Goal: Task Accomplishment & Management: Complete application form

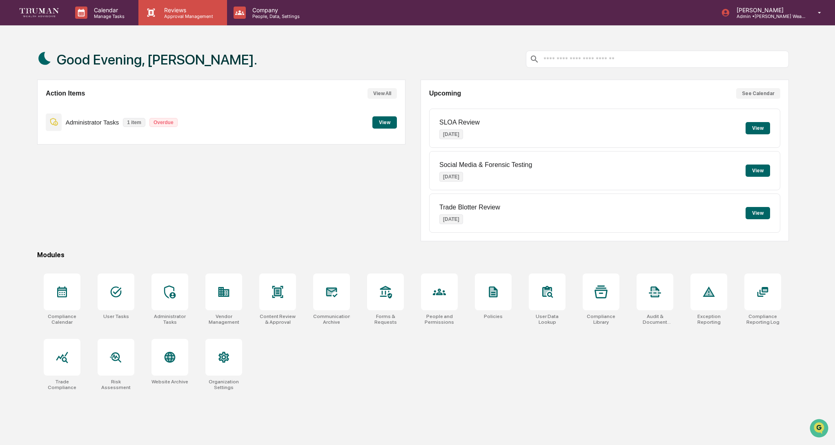
click at [187, 7] on p "Reviews" at bounding box center [188, 10] width 60 height 7
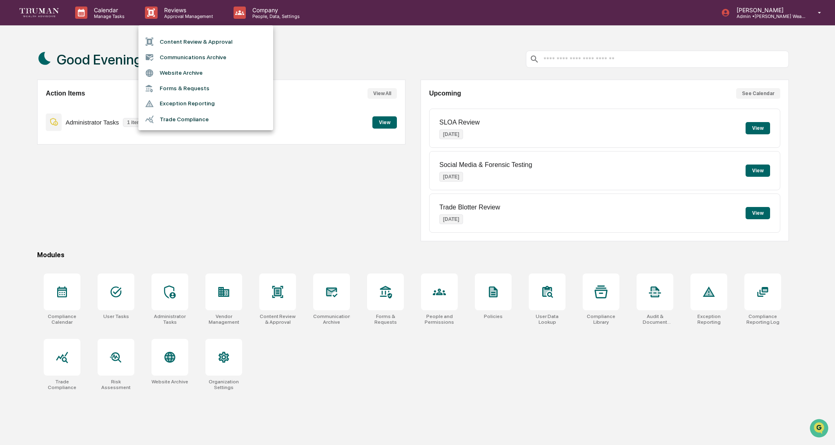
click at [214, 40] on li "Content Review & Approval" at bounding box center [205, 42] width 135 height 16
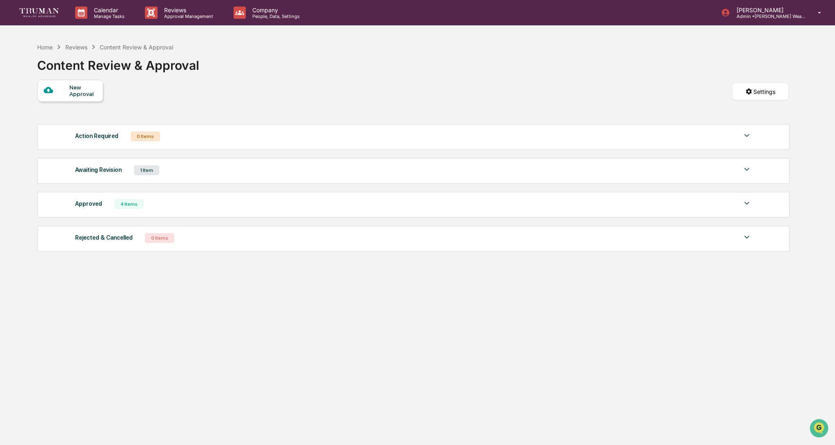
click at [330, 175] on div "Awaiting Revision 1 Item" at bounding box center [413, 170] width 676 height 11
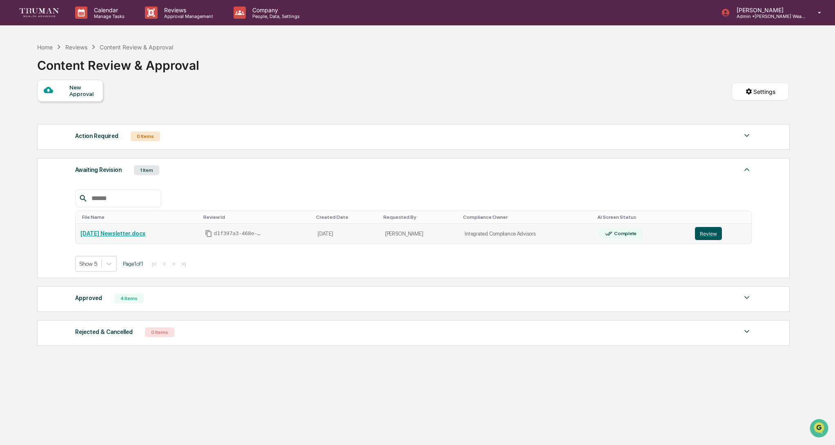
click at [716, 236] on button "Review" at bounding box center [708, 233] width 27 height 13
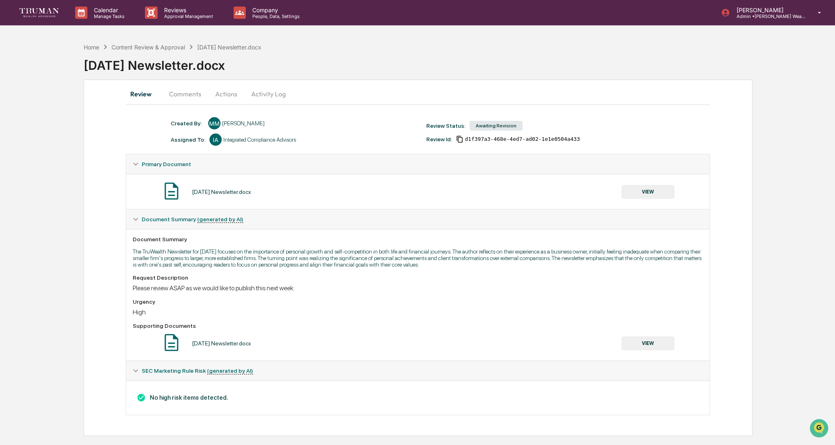
click at [638, 185] on button "VIEW" at bounding box center [648, 192] width 53 height 14
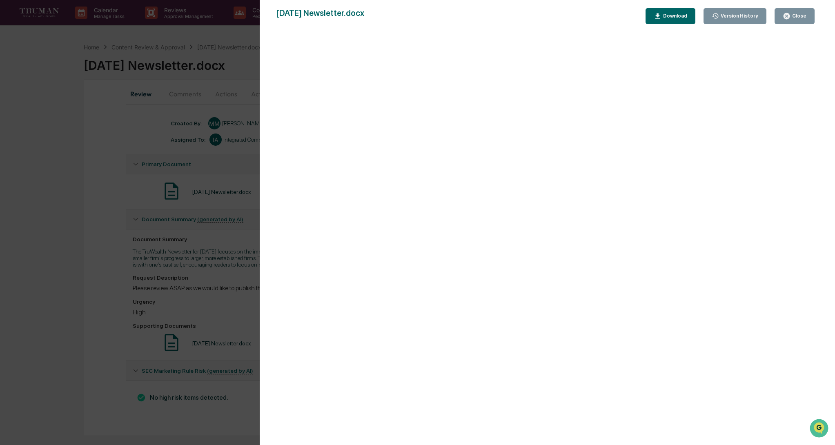
click at [799, 14] on div "Close" at bounding box center [799, 16] width 16 height 6
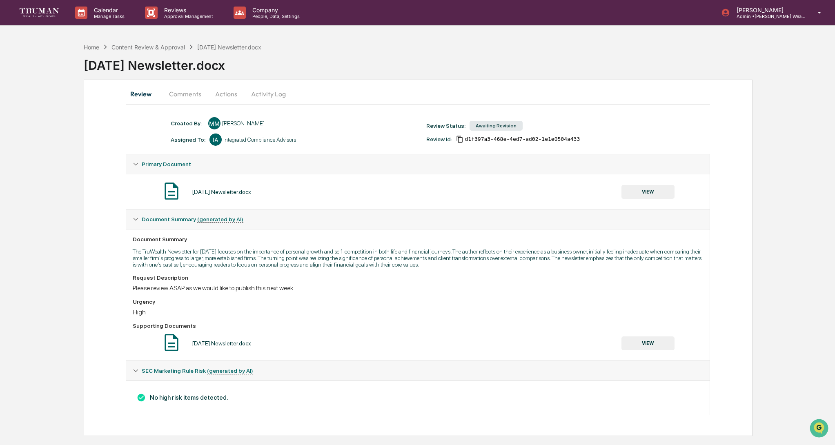
drag, startPoint x: 194, startPoint y: 95, endPoint x: 220, endPoint y: 96, distance: 26.1
click at [194, 95] on button "Comments" at bounding box center [185, 94] width 45 height 20
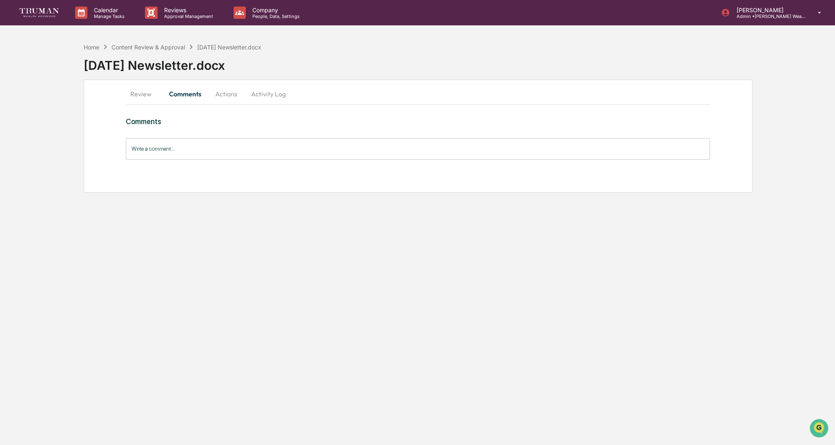
click at [227, 96] on button "Actions" at bounding box center [226, 94] width 37 height 20
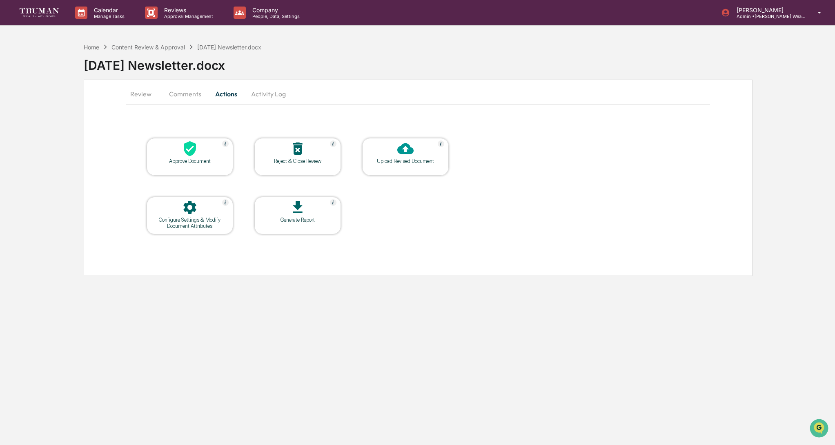
click at [197, 148] on icon at bounding box center [190, 148] width 16 height 16
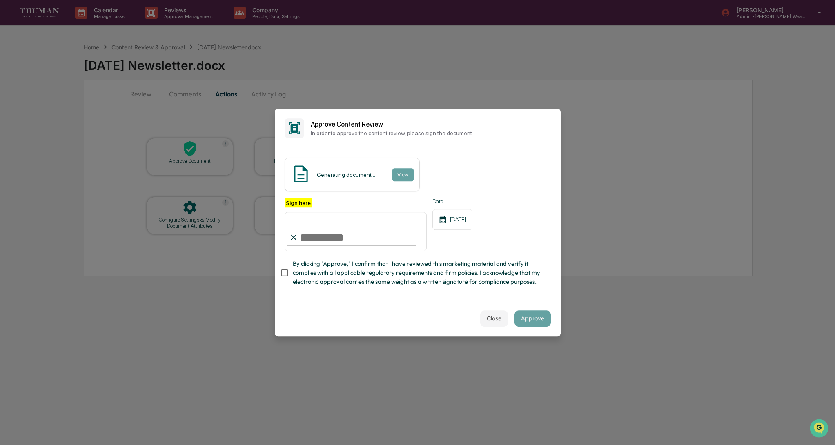
click at [359, 233] on input "Sign here" at bounding box center [356, 231] width 143 height 39
type input "**********"
click at [527, 315] on button "Approve" at bounding box center [533, 318] width 36 height 16
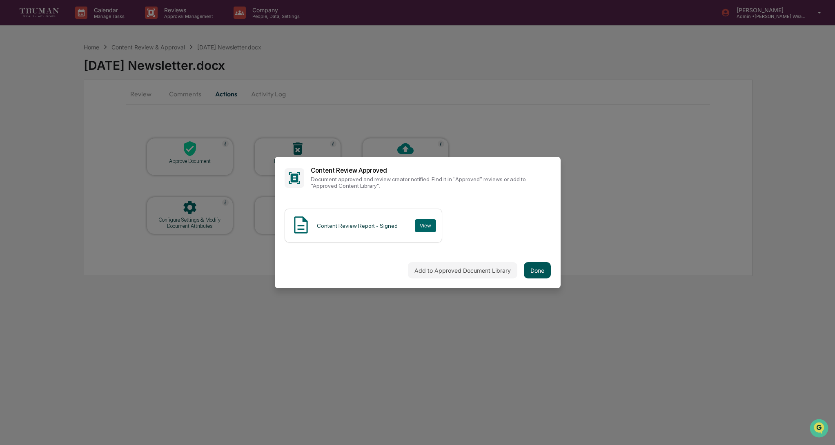
click at [537, 270] on button "Done" at bounding box center [537, 270] width 27 height 16
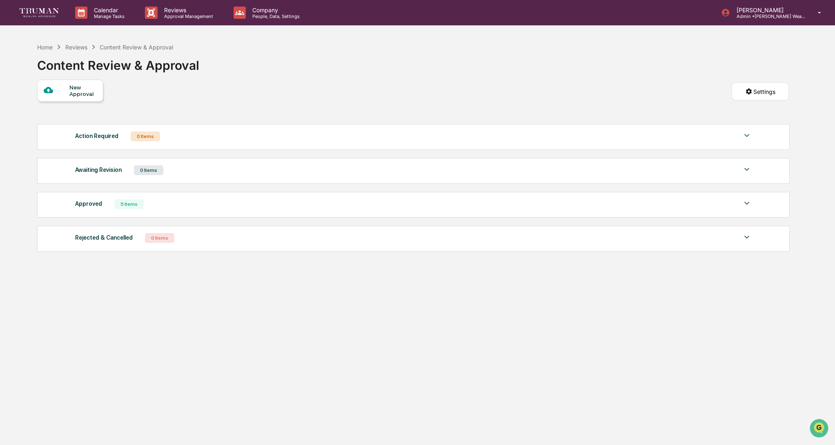
click at [75, 90] on div "New Approval" at bounding box center [82, 90] width 27 height 13
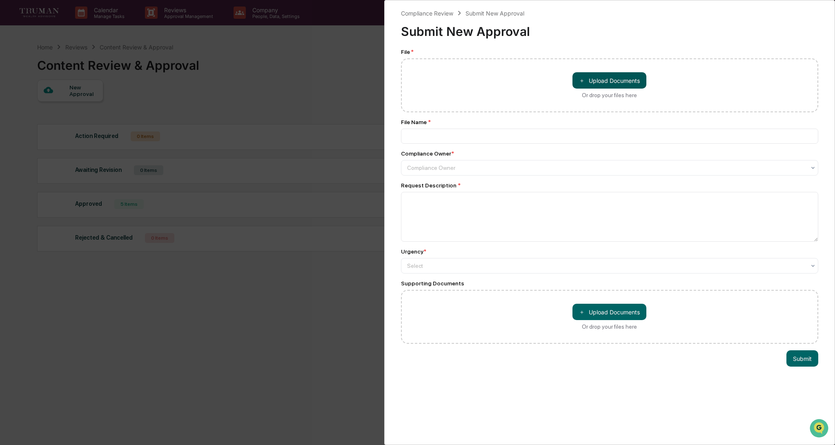
click at [614, 79] on button "＋ Upload Documents" at bounding box center [610, 80] width 74 height 16
type input "**********"
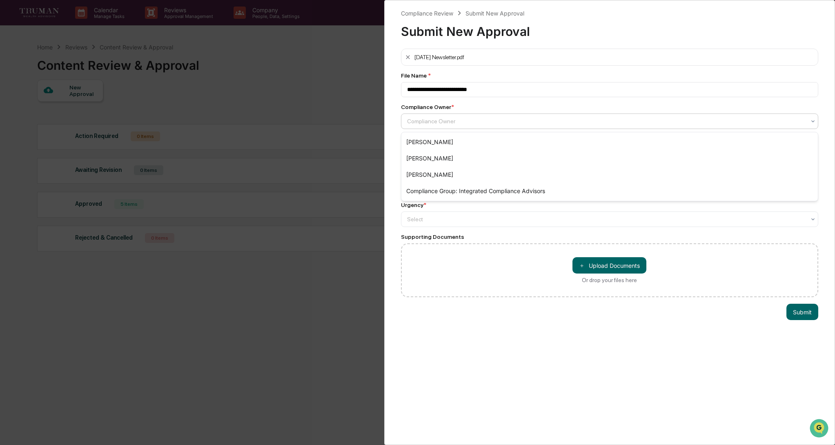
click at [461, 125] on div at bounding box center [606, 121] width 399 height 8
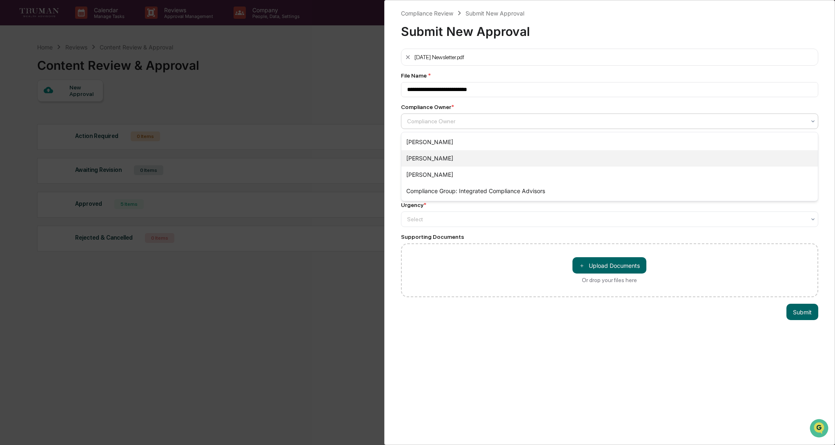
click at [452, 158] on div "[PERSON_NAME]" at bounding box center [609, 158] width 417 height 16
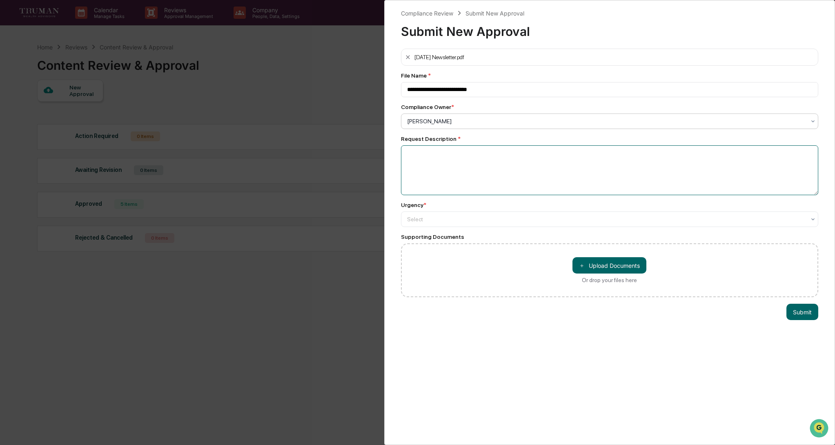
click at [456, 162] on textarea at bounding box center [610, 170] width 418 height 50
type textarea "**********"
drag, startPoint x: 622, startPoint y: 270, endPoint x: 787, endPoint y: 279, distance: 165.6
click at [789, 279] on div "＋ Upload Documents Or drop your files here" at bounding box center [610, 270] width 418 height 54
click at [579, 127] on div "Select" at bounding box center [606, 121] width 407 height 11
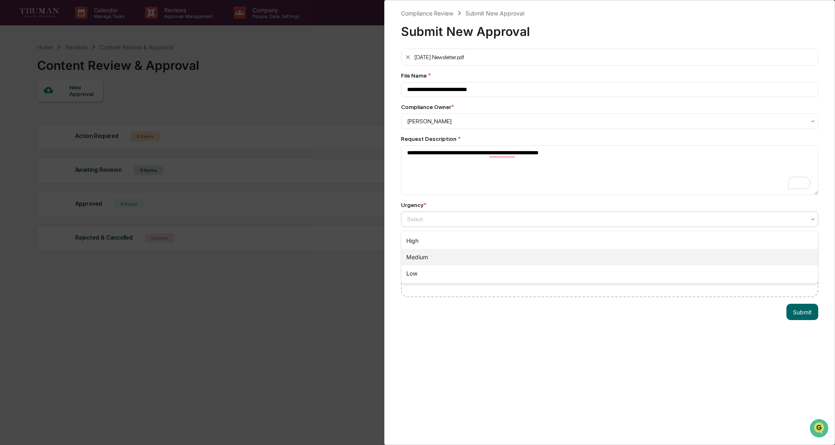
click at [521, 254] on div "Medium" at bounding box center [609, 257] width 417 height 16
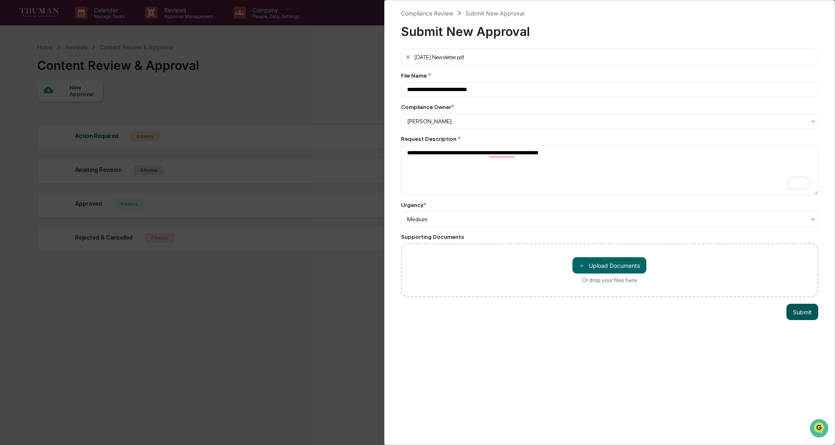
click at [806, 314] on button "Submit" at bounding box center [803, 312] width 32 height 16
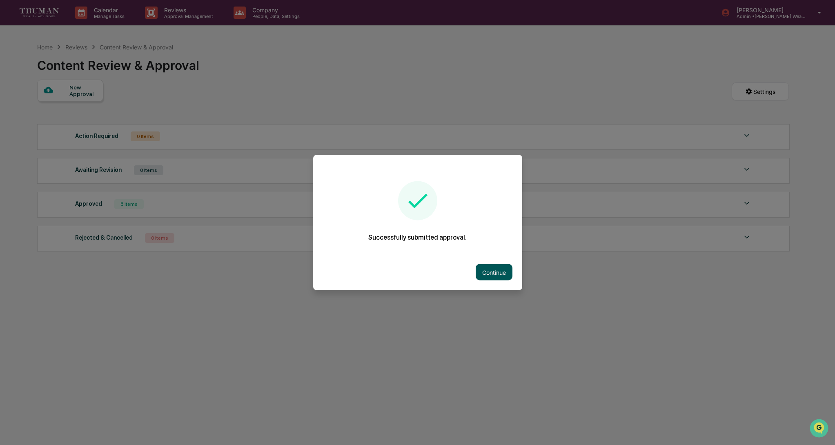
click at [500, 273] on button "Continue" at bounding box center [494, 272] width 37 height 16
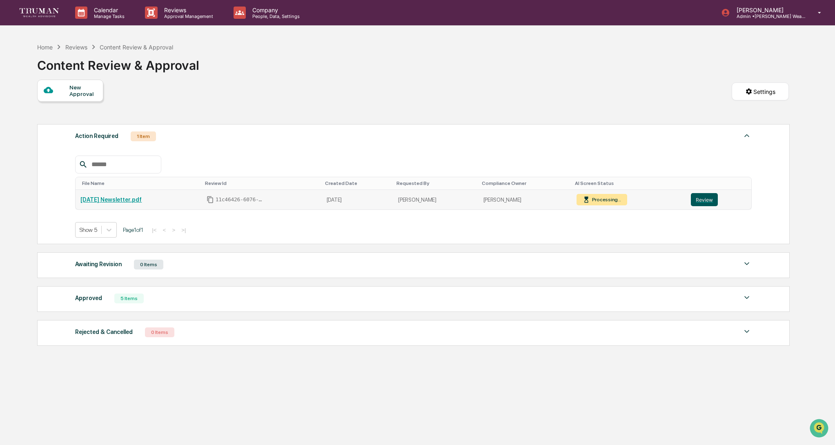
click at [709, 202] on button "Review" at bounding box center [704, 199] width 27 height 13
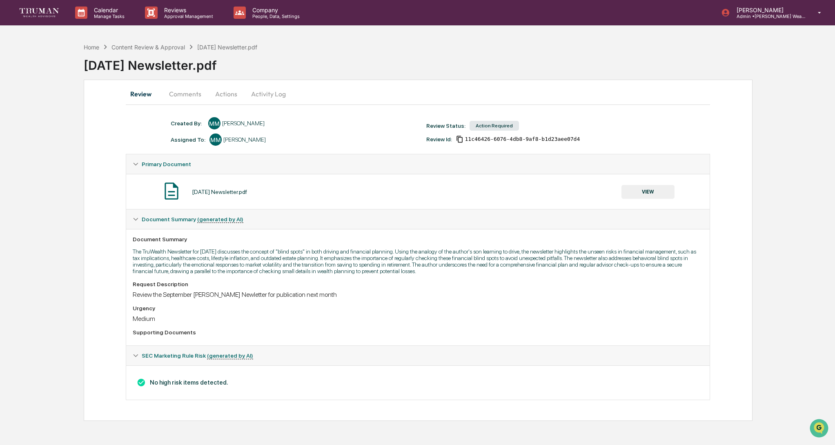
click at [187, 94] on button "Comments" at bounding box center [185, 94] width 45 height 20
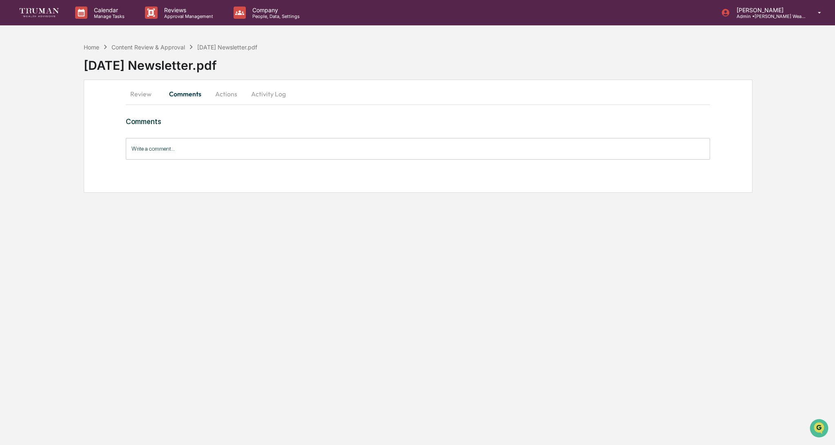
click at [147, 95] on button "Review" at bounding box center [144, 94] width 37 height 20
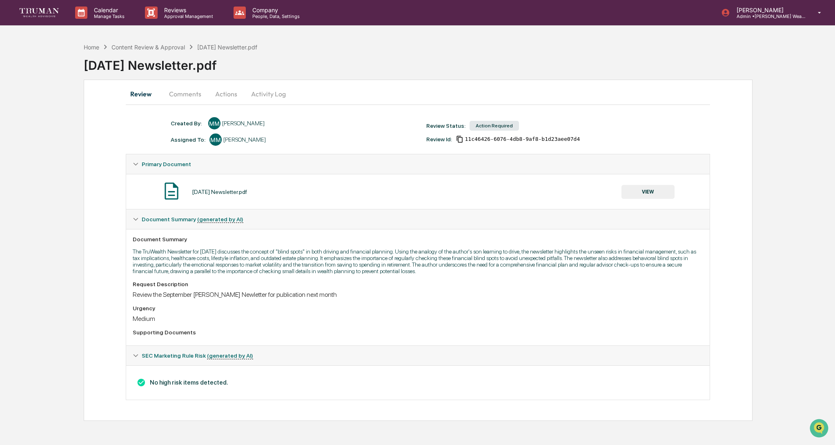
click at [236, 138] on div "[PERSON_NAME]" at bounding box center [244, 139] width 42 height 7
click at [190, 95] on button "Comments" at bounding box center [185, 94] width 45 height 20
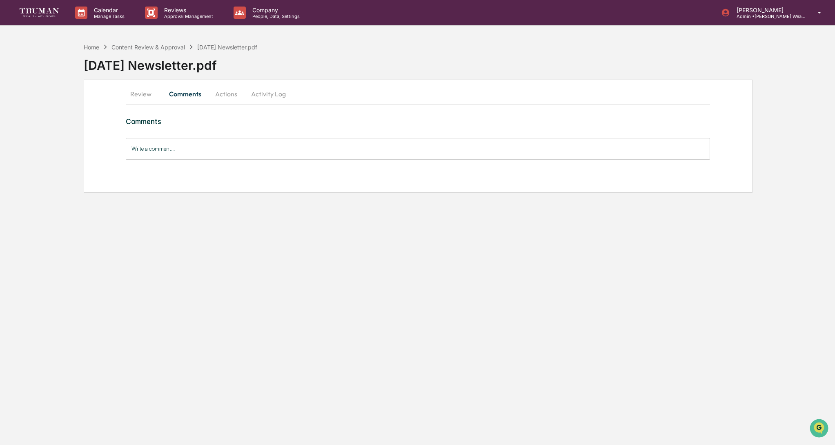
drag, startPoint x: 140, startPoint y: 94, endPoint x: 226, endPoint y: 98, distance: 85.8
click at [140, 94] on button "Review" at bounding box center [144, 94] width 37 height 20
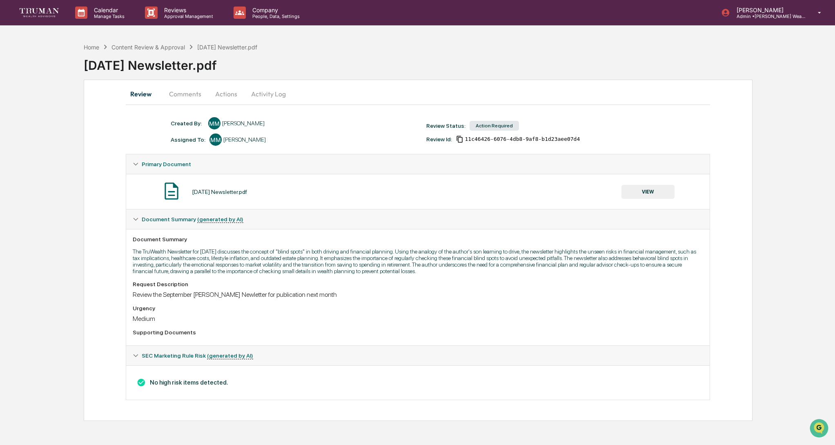
click at [195, 138] on div "Assigned To:" at bounding box center [188, 139] width 35 height 7
click at [168, 47] on div "Content Review & Approval" at bounding box center [148, 47] width 74 height 7
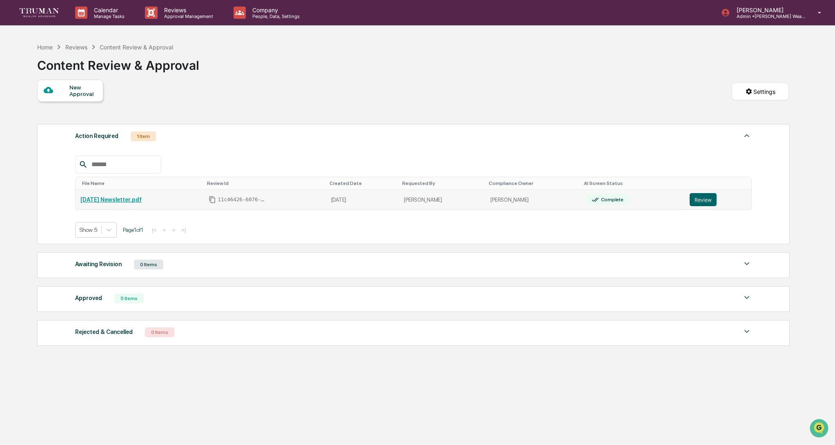
click at [519, 200] on td "[PERSON_NAME]" at bounding box center [533, 200] width 95 height 20
click at [130, 201] on link "[DATE] Newsletter.pdf" at bounding box center [110, 199] width 61 height 7
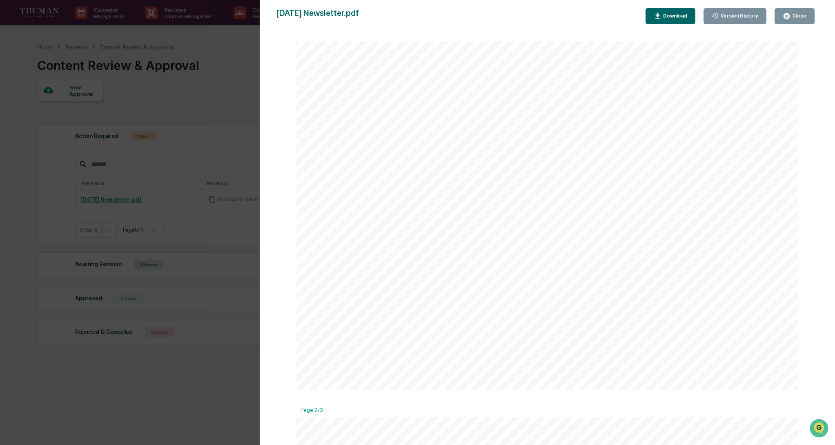
scroll to position [323, 0]
click at [798, 15] on div "Close" at bounding box center [799, 16] width 16 height 6
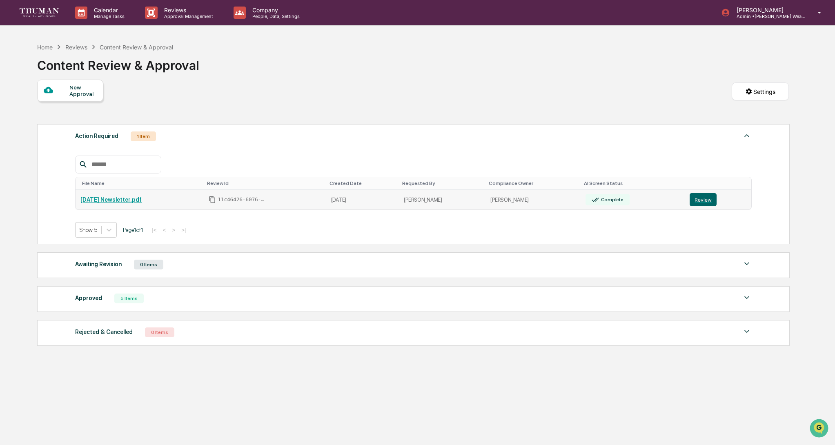
click at [142, 201] on link "[DATE] Newsletter.pdf" at bounding box center [110, 199] width 61 height 7
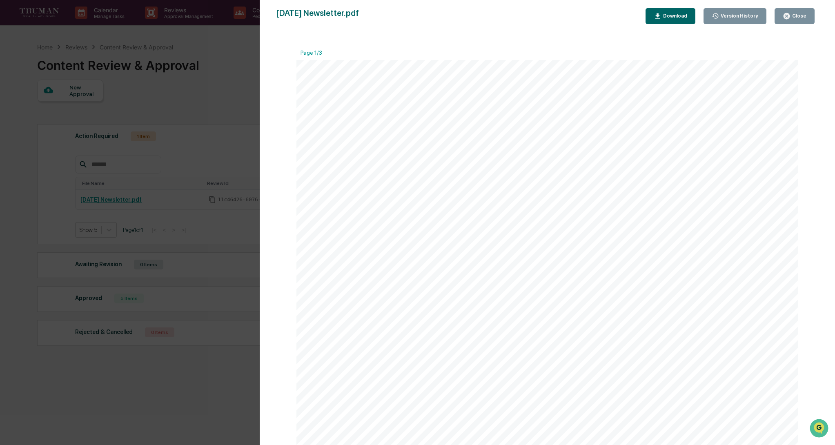
click at [793, 14] on div "Close" at bounding box center [799, 16] width 16 height 6
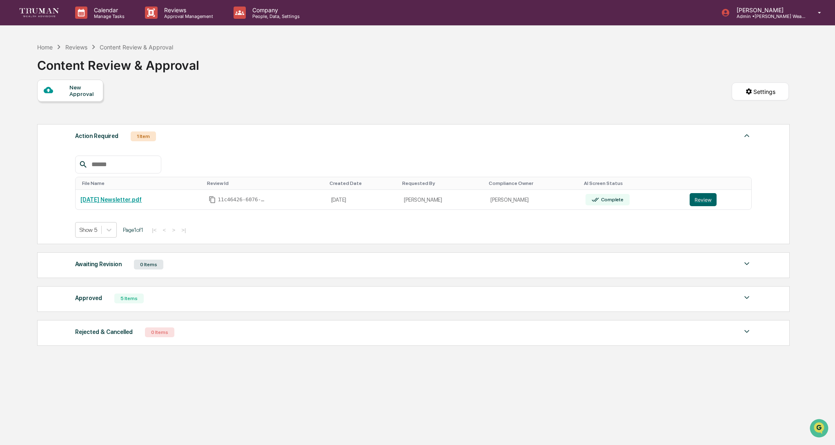
click at [80, 97] on div "New Approval" at bounding box center [82, 90] width 27 height 13
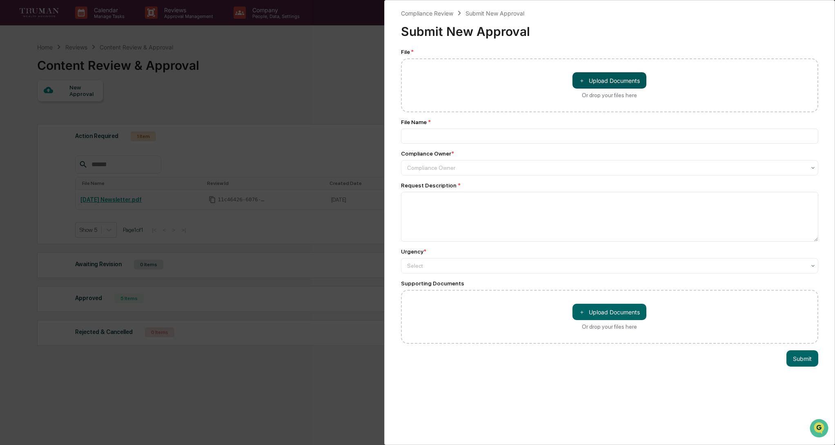
click at [597, 82] on button "＋ Upload Documents" at bounding box center [610, 80] width 74 height 16
type input "**********"
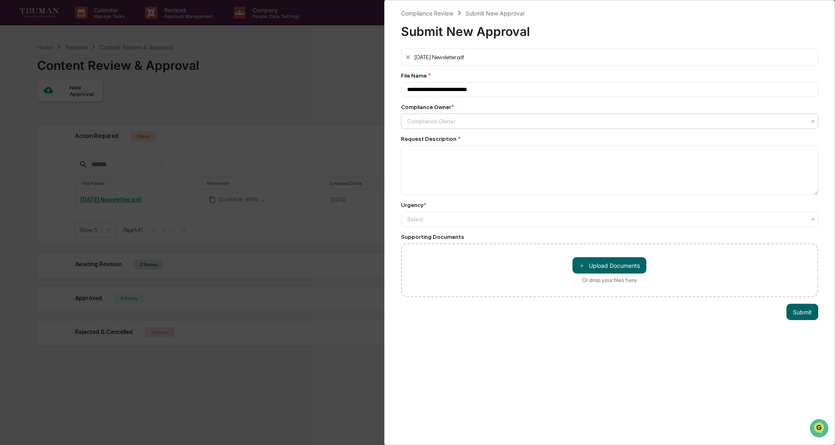
click at [465, 116] on div "Compliance Owner" at bounding box center [606, 121] width 407 height 11
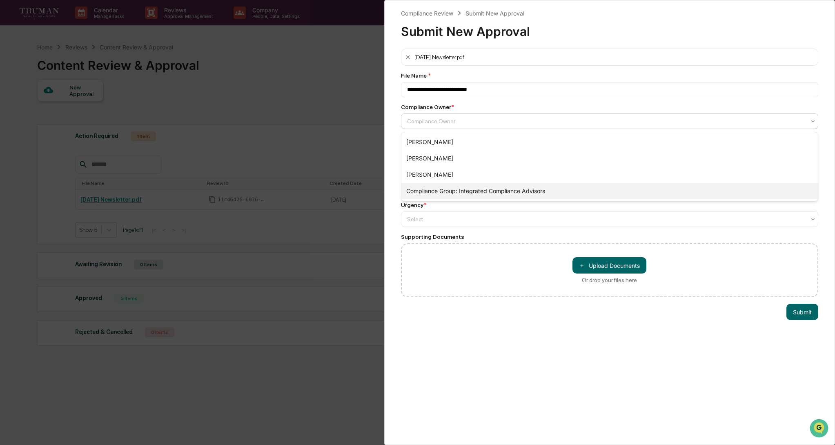
click at [474, 187] on div "Compliance Group: Integrated Compliance Advisors" at bounding box center [609, 191] width 417 height 16
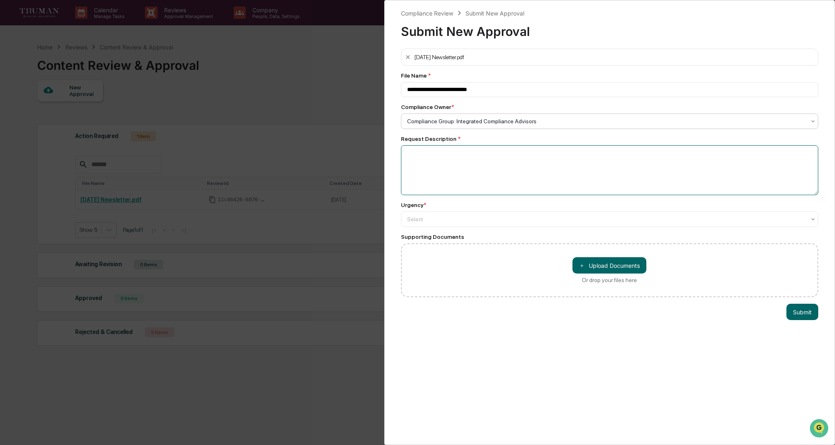
click at [426, 156] on textarea at bounding box center [610, 170] width 418 height 50
click at [470, 129] on div "Select" at bounding box center [610, 122] width 418 height 16
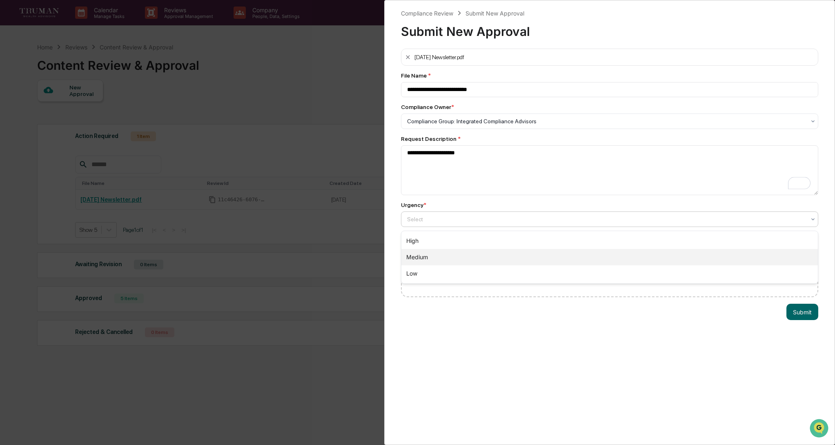
click at [455, 259] on div "Medium" at bounding box center [609, 257] width 417 height 16
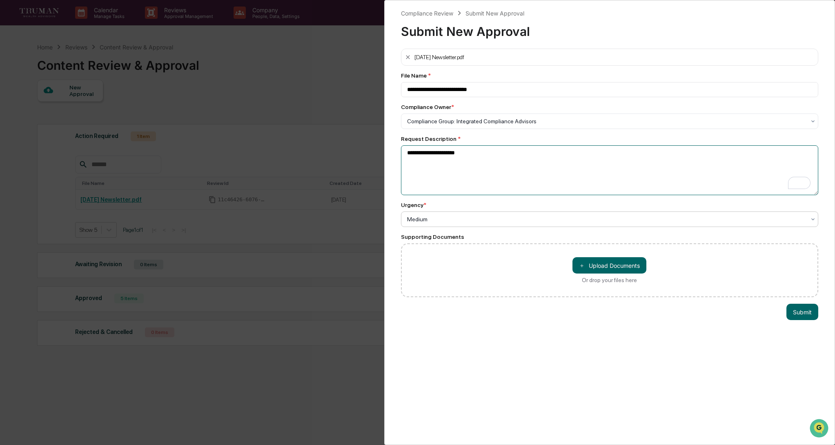
click at [490, 158] on textarea "**********" at bounding box center [610, 170] width 418 height 50
type textarea "**********"
click at [802, 312] on button "Submit" at bounding box center [803, 312] width 32 height 16
click at [803, 314] on button "Submit" at bounding box center [803, 312] width 32 height 16
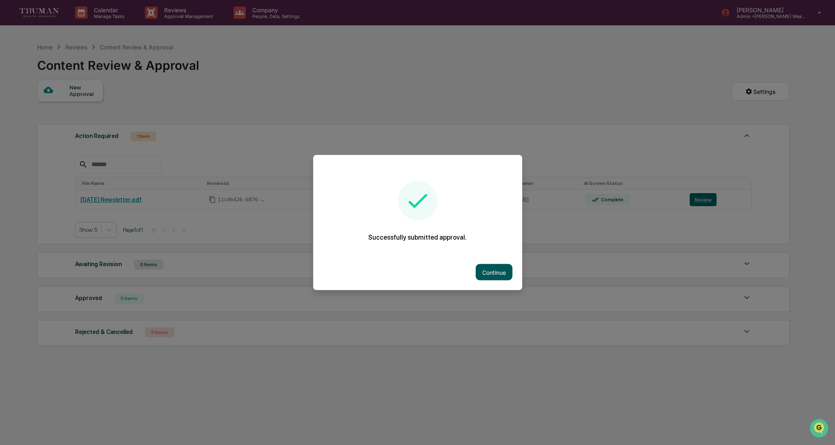
click at [500, 274] on button "Continue" at bounding box center [494, 272] width 37 height 16
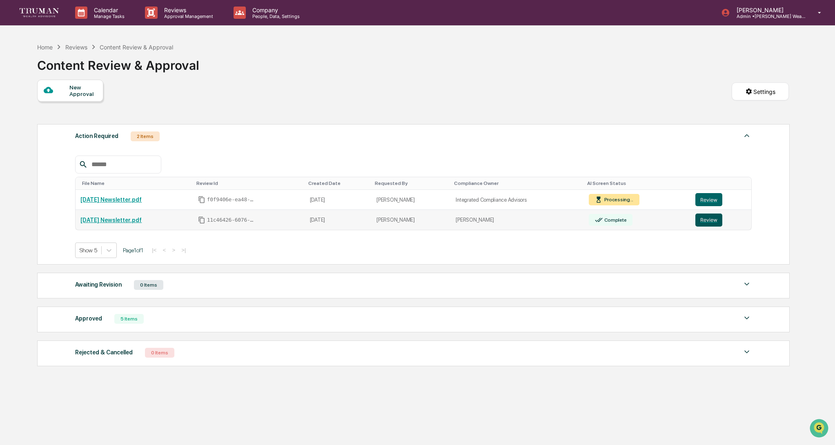
click at [714, 222] on button "Review" at bounding box center [708, 220] width 27 height 13
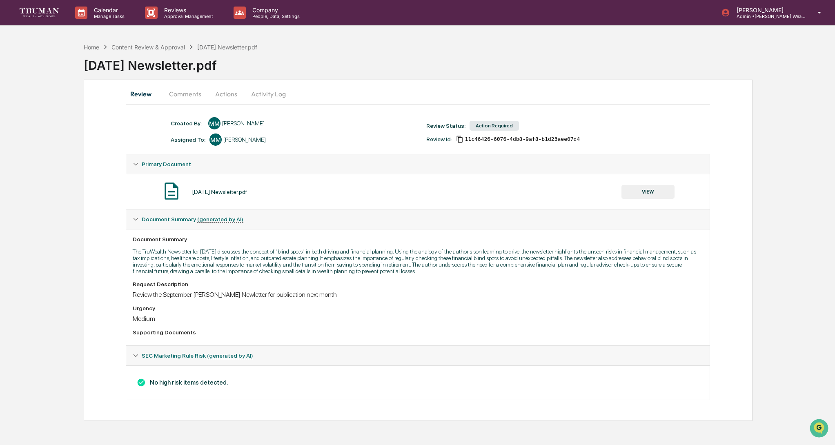
click at [229, 92] on button "Actions" at bounding box center [226, 94] width 37 height 20
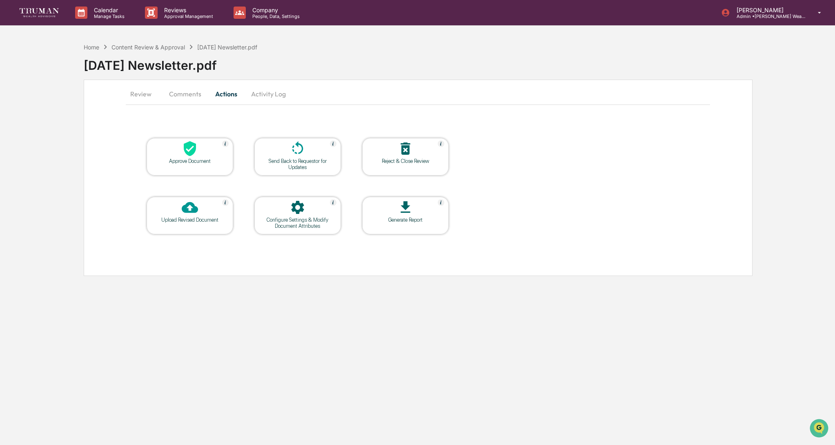
click at [196, 155] on icon at bounding box center [190, 148] width 16 height 16
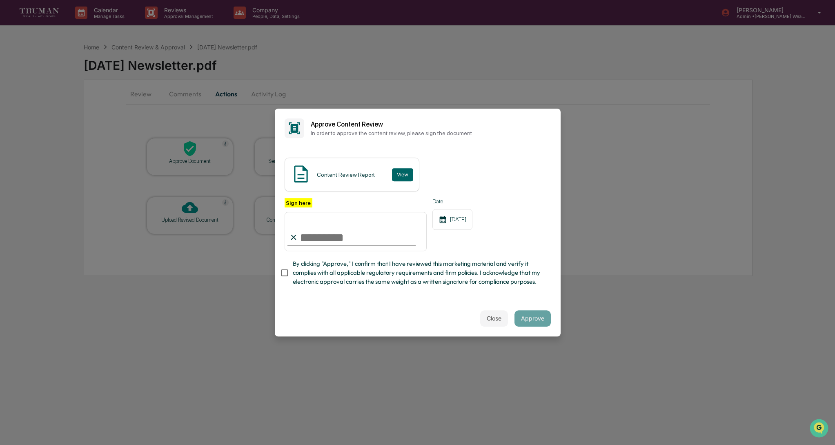
click at [314, 238] on input "Sign here" at bounding box center [356, 231] width 143 height 39
type input "**********"
click at [400, 176] on button "View" at bounding box center [402, 174] width 21 height 13
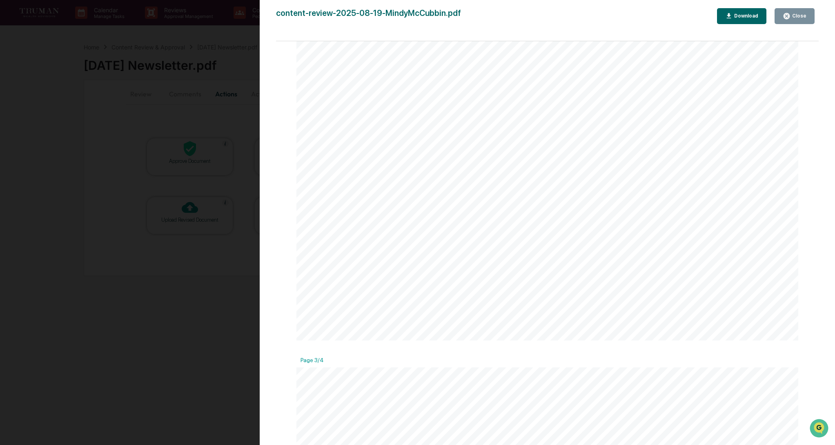
scroll to position [1115, 0]
click at [796, 13] on div "Close" at bounding box center [799, 16] width 16 height 6
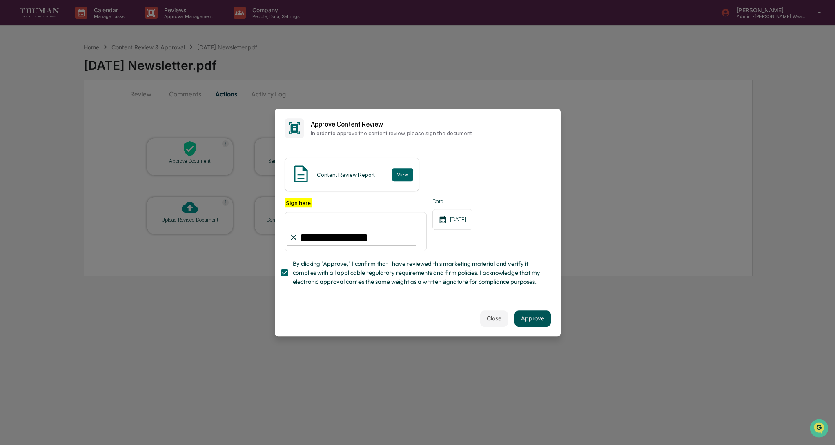
click at [533, 320] on button "Approve" at bounding box center [533, 318] width 36 height 16
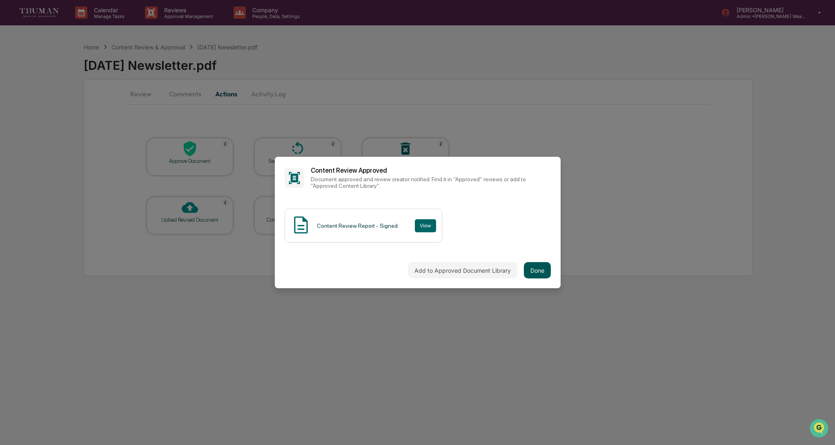
click at [535, 272] on button "Done" at bounding box center [537, 270] width 27 height 16
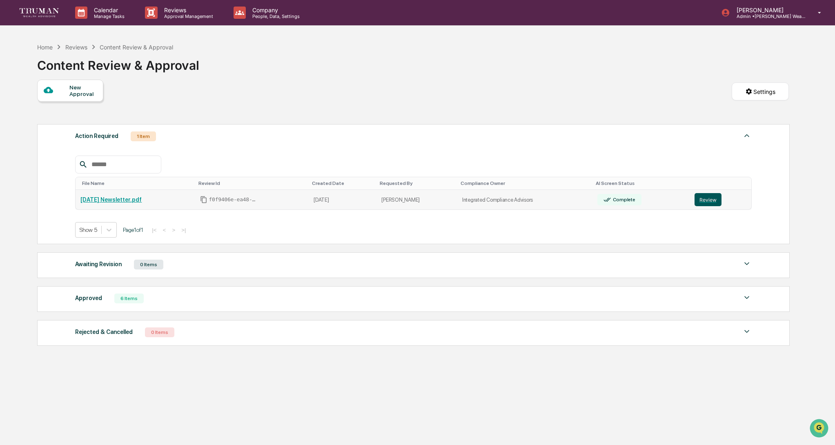
click at [716, 199] on button "Review" at bounding box center [708, 199] width 27 height 13
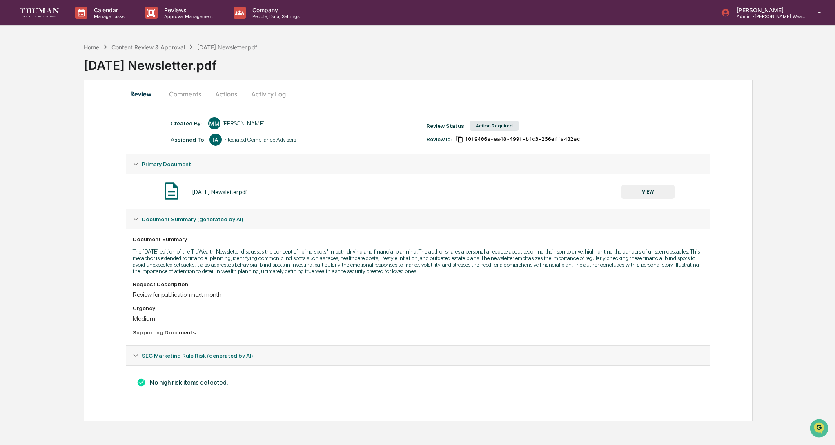
click at [193, 99] on button "Comments" at bounding box center [185, 94] width 45 height 20
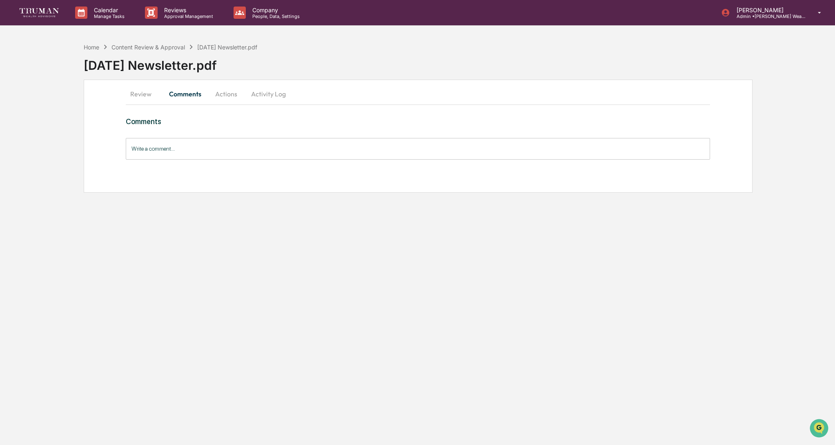
click at [233, 95] on button "Actions" at bounding box center [226, 94] width 37 height 20
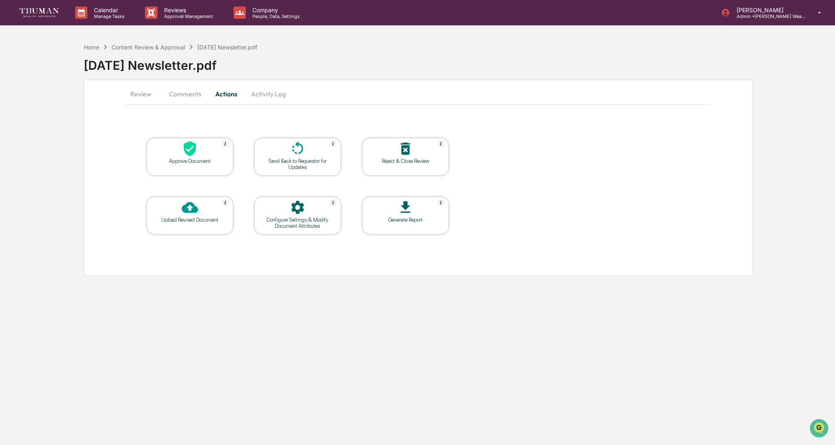
drag, startPoint x: 147, startPoint y: 97, endPoint x: 292, endPoint y: 105, distance: 145.2
click at [148, 97] on button "Review" at bounding box center [144, 94] width 37 height 20
